Goal: Task Accomplishment & Management: Use online tool/utility

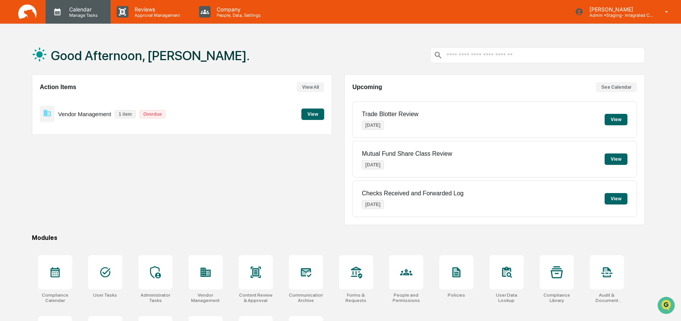
click at [80, 15] on p "Manage Tasks" at bounding box center [82, 15] width 38 height 5
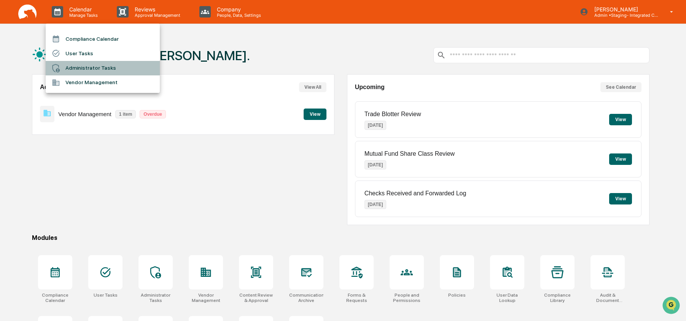
click at [91, 68] on li "Administrator Tasks" at bounding box center [103, 68] width 114 height 14
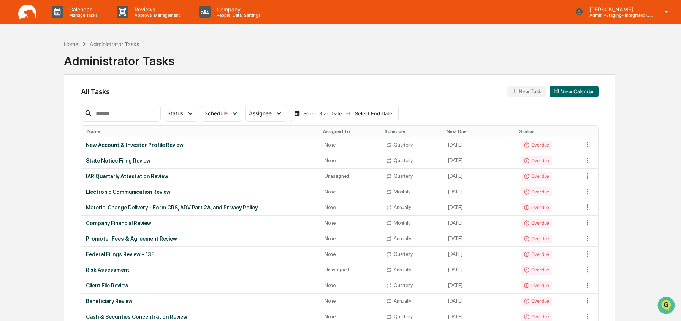
click at [111, 112] on input "text" at bounding box center [125, 113] width 65 height 10
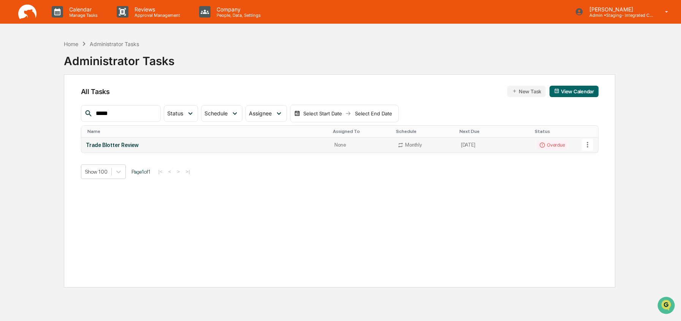
type input "*****"
click at [105, 144] on div "Trade Blotter Review" at bounding box center [206, 145] width 240 height 6
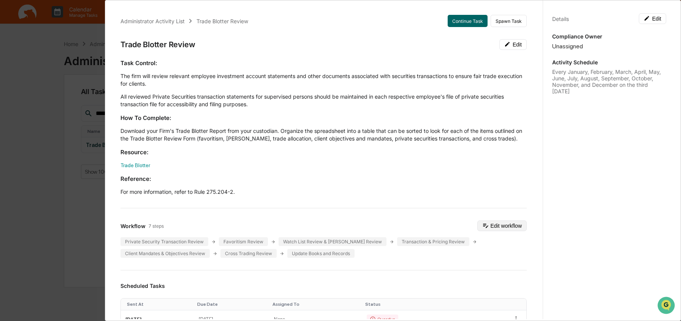
click at [508, 231] on button "Edit workflow" at bounding box center [502, 225] width 49 height 11
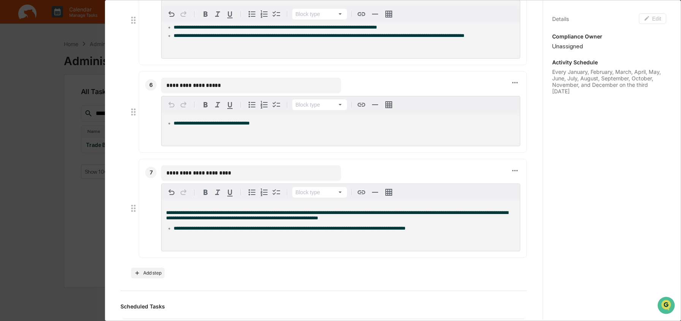
scroll to position [714, 0]
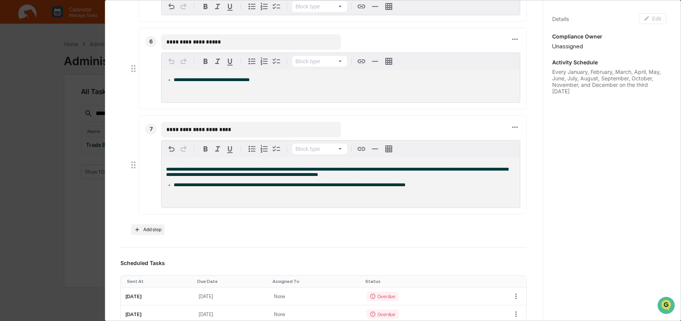
click at [82, 190] on div "**********" at bounding box center [340, 160] width 681 height 321
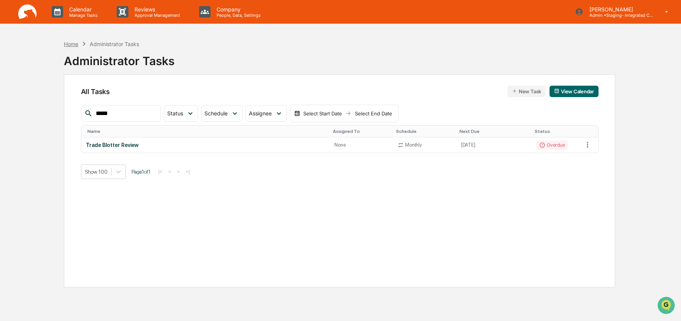
click at [71, 43] on div "Home" at bounding box center [71, 44] width 14 height 6
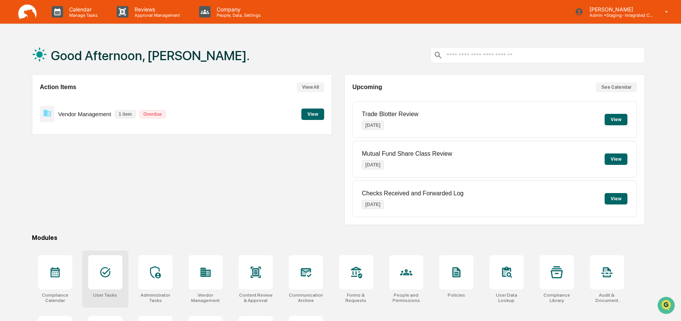
click at [106, 272] on icon at bounding box center [105, 272] width 10 height 10
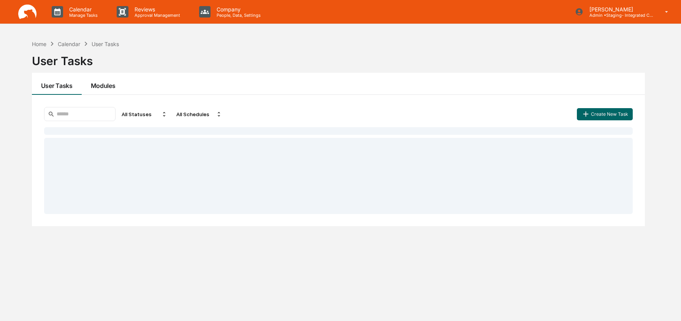
click at [106, 87] on button "Modules" at bounding box center [103, 84] width 43 height 22
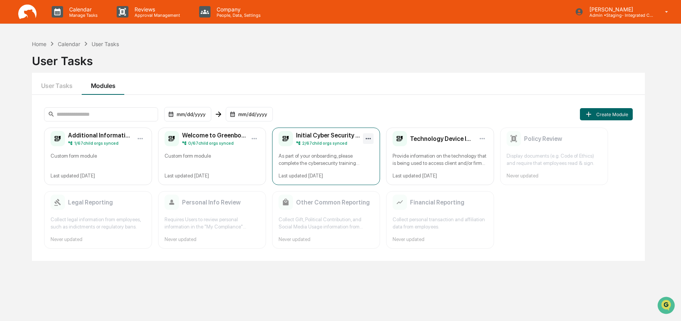
click at [369, 136] on html "Calendar Manage Tasks Reviews Approval Management Company People, Data, Setting…" at bounding box center [340, 160] width 681 height 321
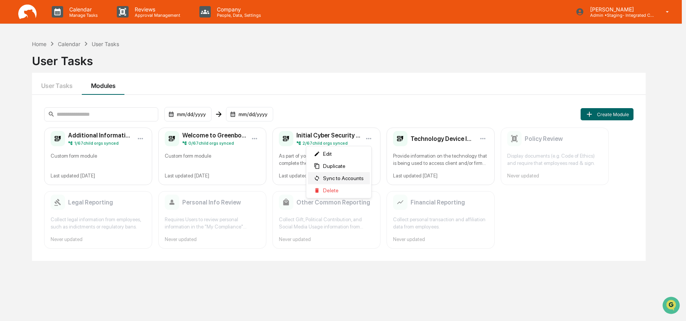
click at [353, 178] on span "Sync to Accounts" at bounding box center [343, 178] width 41 height 6
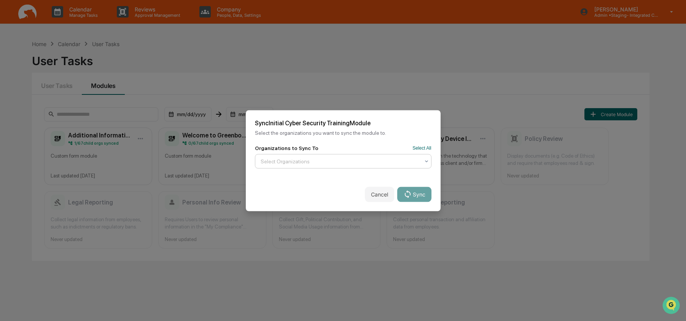
click at [328, 164] on div at bounding box center [339, 161] width 159 height 8
type input "*****"
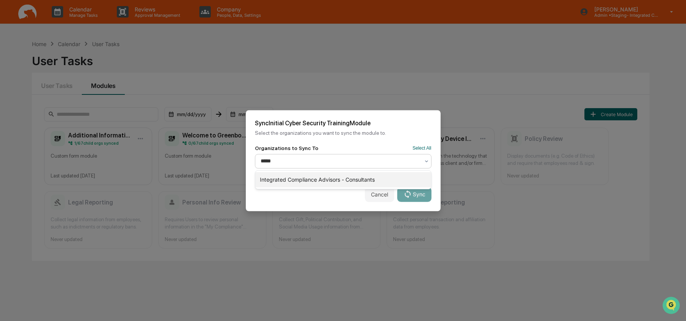
click at [328, 180] on div "Integrated Compliance Advisors - Consultants" at bounding box center [343, 179] width 176 height 15
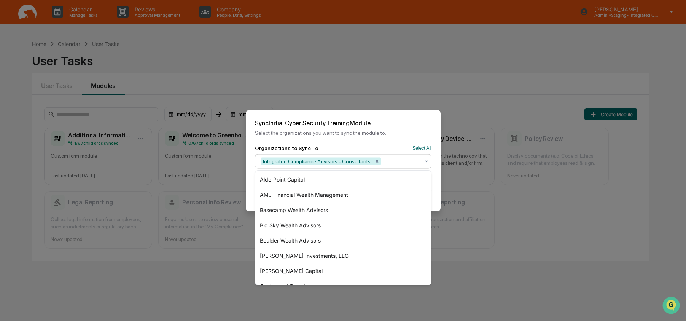
click at [383, 128] on div "Sync Initial Cyber Security Training Module Select the organizations you want t…" at bounding box center [343, 127] width 195 height 35
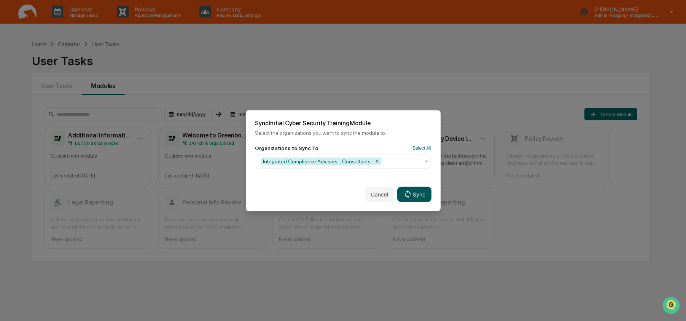
click at [421, 192] on button "Sync" at bounding box center [414, 193] width 34 height 15
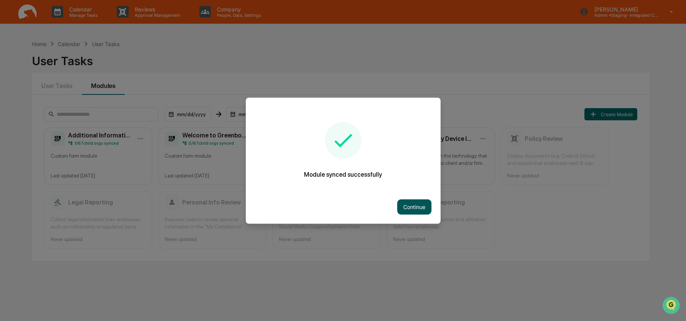
click at [418, 205] on button "Continue" at bounding box center [414, 206] width 34 height 15
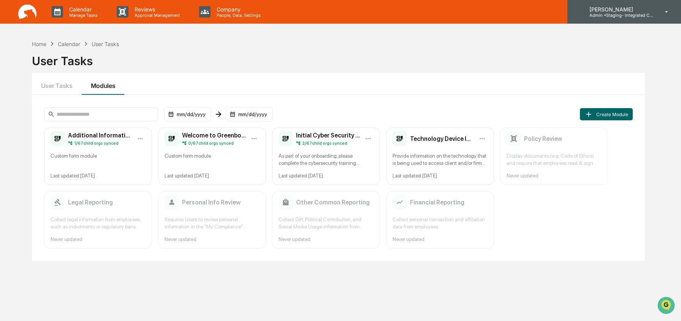
click at [623, 16] on p "Admin • Staging- Integrated Compliance Advisors" at bounding box center [619, 15] width 71 height 5
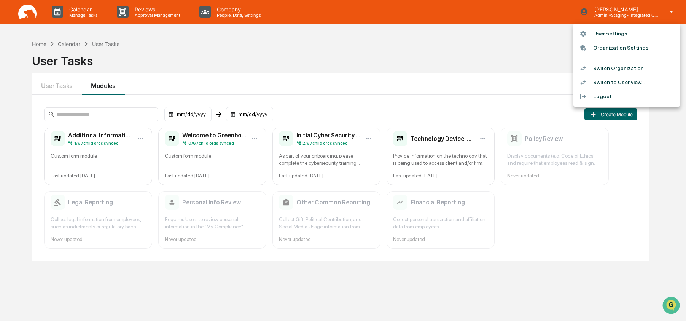
click at [618, 71] on li "Switch Organization" at bounding box center [626, 68] width 106 height 14
